Goal: Ask a question

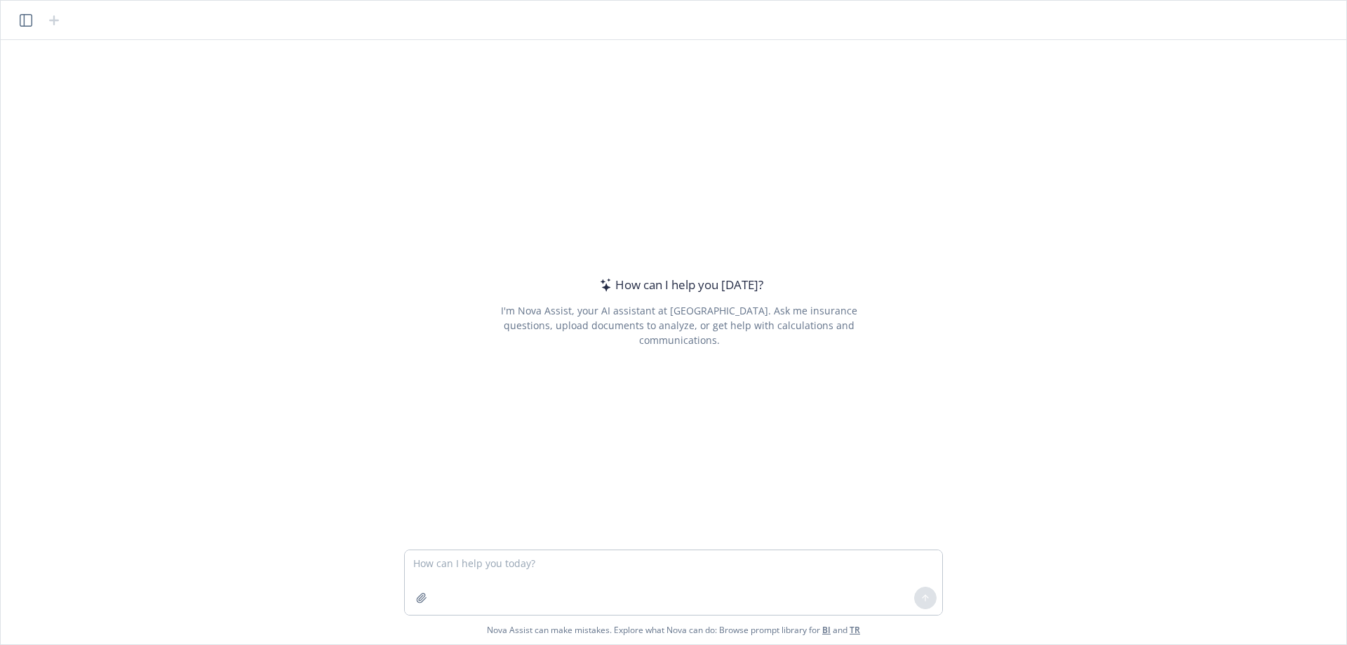
click at [551, 572] on textarea at bounding box center [674, 582] width 538 height 65
type textarea "difference between 9/15 and 10/15 filing deadlines as it relates to retirement …"
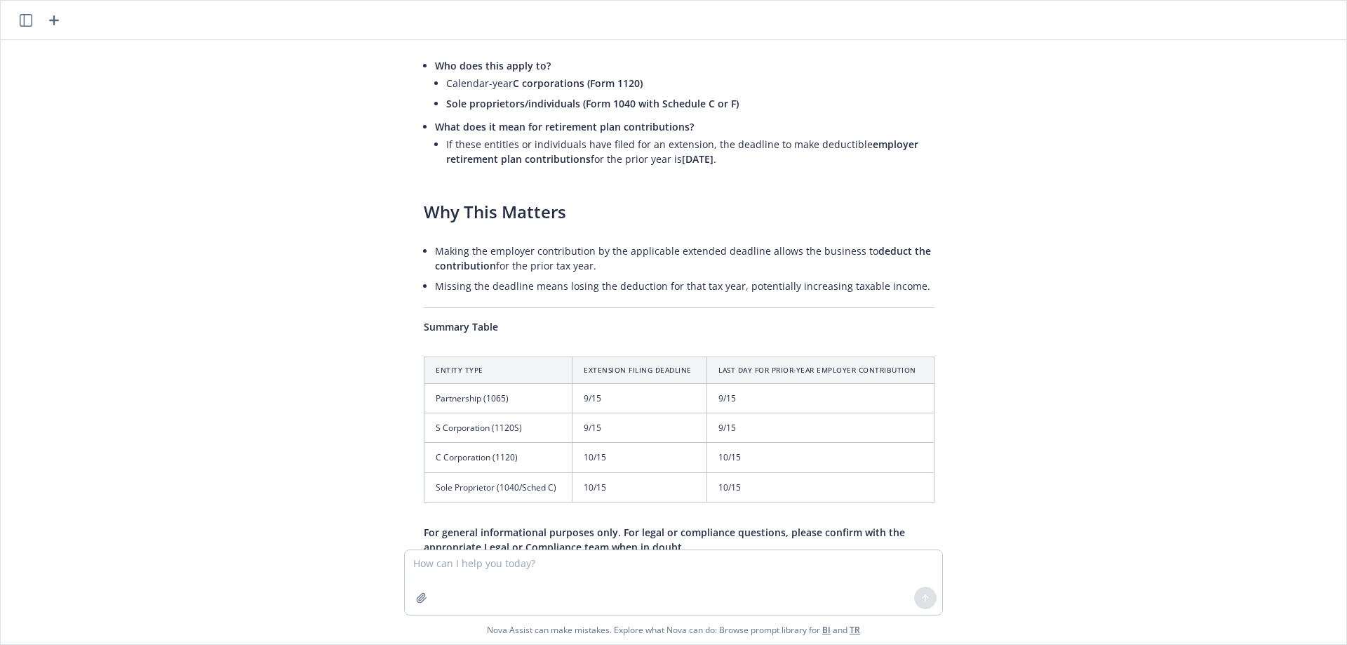
scroll to position [421, 0]
